Goal: Check status: Check status

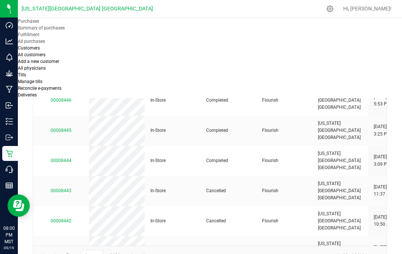
click at [26, 72] on span "Tills" at bounding box center [22, 74] width 8 height 5
click at [104, 78] on li "Manage tills" at bounding box center [61, 81] width 86 height 7
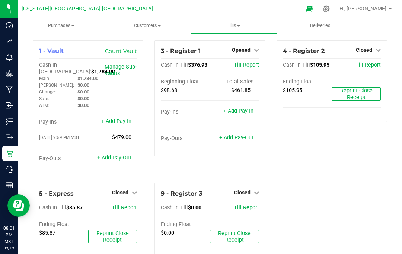
click at [5, 182] on div "Reports" at bounding box center [10, 185] width 16 height 15
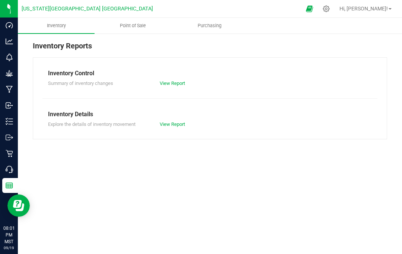
click at [135, 27] on span "Point of Sale" at bounding box center [133, 25] width 46 height 7
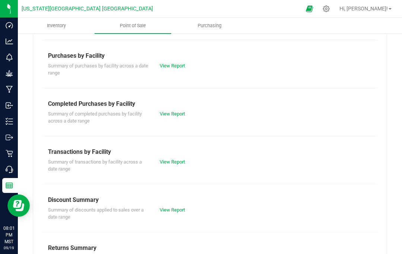
scroll to position [154, 0]
click at [105, 207] on div "Summary of discounts applied to sales over a date range" at bounding box center [98, 214] width 112 height 15
click at [86, 198] on div "Discount Summary" at bounding box center [210, 200] width 324 height 9
click at [173, 208] on link "View Report" at bounding box center [172, 211] width 25 height 6
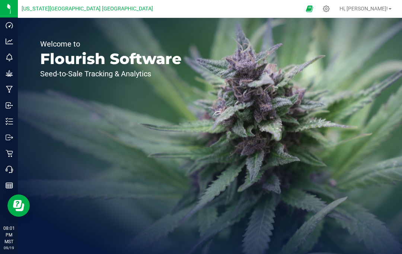
click at [12, 150] on icon at bounding box center [9, 153] width 7 height 7
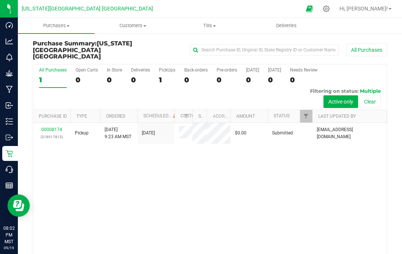
click at [299, 196] on div "00008174 (318917813) Pickup 9/6/2025 9:23 AM MST 8/31/2025 $0.00 Submitted fire…" at bounding box center [210, 203] width 354 height 160
click at [63, 64] on div "All Purchases 1 Open Carts 0 In Store 0 Deliveries 0 PickUps 1 Back-orders 0 Pr…" at bounding box center [210, 67] width 354 height 6
click at [62, 67] on div "All Purchases" at bounding box center [53, 69] width 28 height 5
click at [0, 0] on input "All Purchases 1" at bounding box center [0, 0] width 0 height 0
click at [59, 64] on div "All Purchases 1 Open Carts 0 In Store 0 Deliveries 0 PickUps 1 Back-orders 0 Pr…" at bounding box center [210, 67] width 354 height 6
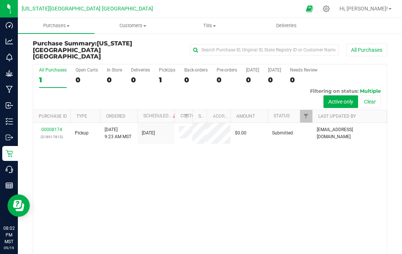
click at [61, 67] on label "All Purchases 1" at bounding box center [53, 77] width 28 height 20
click at [0, 0] on input "All Purchases 1" at bounding box center [0, 0] width 0 height 0
click at [56, 64] on div "All Purchases 1 Open Carts 0 In Store 0 Deliveries 0 PickUps 1 Back-orders 0 Pr…" at bounding box center [210, 67] width 354 height 6
click at [50, 53] on span "[US_STATE][GEOGRAPHIC_DATA] [GEOGRAPHIC_DATA]" at bounding box center [82, 50] width 99 height 20
click at [56, 67] on div "All Purchases" at bounding box center [53, 69] width 28 height 5
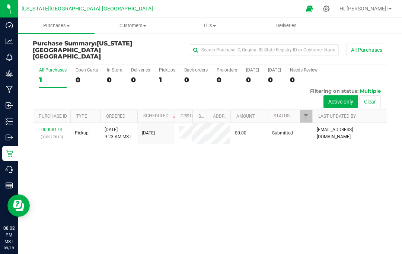
click at [0, 0] on input "All Purchases 1" at bounding box center [0, 0] width 0 height 0
click at [66, 64] on div "All Purchases 1 Open Carts 0 In Store 0 Deliveries 0 PickUps 1 Back-orders 0 Pr…" at bounding box center [210, 67] width 354 height 6
click at [50, 67] on div "All Purchases" at bounding box center [53, 69] width 28 height 5
click at [0, 0] on input "All Purchases 1" at bounding box center [0, 0] width 0 height 0
click at [54, 64] on div "All Purchases 1 Open Carts 0 In Store 0 Deliveries 0 PickUps 1 Back-orders 0 Pr…" at bounding box center [210, 67] width 354 height 6
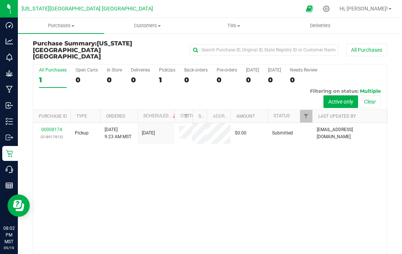
click at [58, 26] on span "Purchases" at bounding box center [61, 25] width 86 height 7
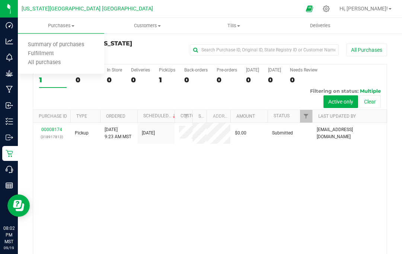
click at [39, 63] on span "All purchases" at bounding box center [44, 63] width 53 height 6
